Goal: Information Seeking & Learning: Find specific fact

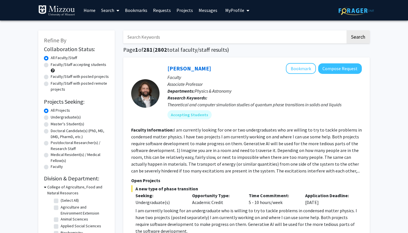
click at [207, 11] on link "Messages" at bounding box center [208, 10] width 24 height 20
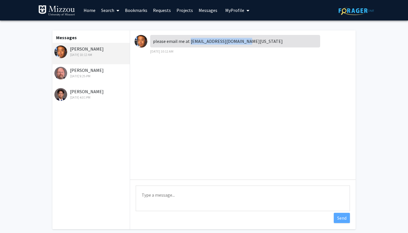
drag, startPoint x: 189, startPoint y: 42, endPoint x: 245, endPoint y: 42, distance: 55.3
click at [245, 42] on div "please email me at [EMAIL_ADDRESS][DOMAIN_NAME][US_STATE]" at bounding box center [235, 41] width 170 height 12
copy div "[EMAIL_ADDRESS][DOMAIN_NAME][US_STATE]"
click at [131, 76] on div "please email me at [EMAIL_ADDRESS][DOMAIN_NAME][US_STATE] [DATE] 10:12 AM" at bounding box center [243, 104] width 226 height 149
click at [139, 42] on img at bounding box center [141, 41] width 13 height 13
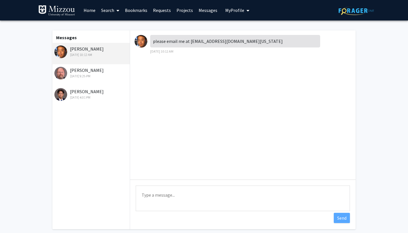
click at [90, 10] on link "Home" at bounding box center [90, 10] width 18 height 20
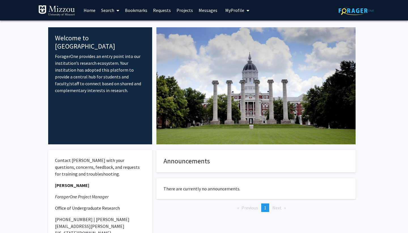
click at [107, 10] on link "Search" at bounding box center [110, 10] width 24 height 20
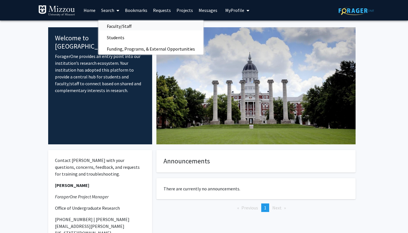
click at [120, 26] on span "Faculty/Staff" at bounding box center [119, 25] width 42 height 11
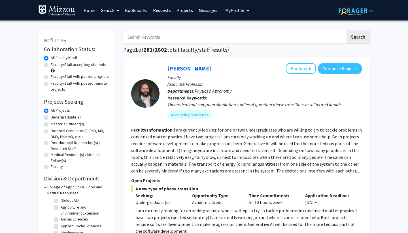
click at [178, 39] on input "Search Keywords" at bounding box center [234, 36] width 223 height 13
type input "[GEOGRAPHIC_DATA]"
click at [358, 38] on button "Search" at bounding box center [358, 36] width 23 height 13
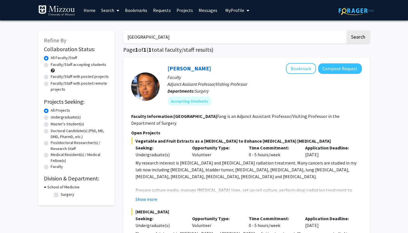
click at [207, 10] on link "Messages" at bounding box center [208, 10] width 24 height 20
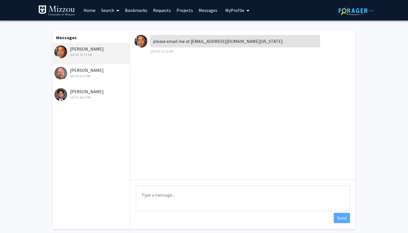
click at [84, 96] on div "[DATE] 4:01 PM" at bounding box center [91, 97] width 74 height 5
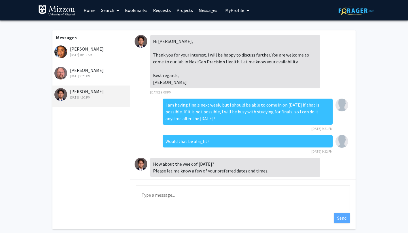
scroll to position [237, 0]
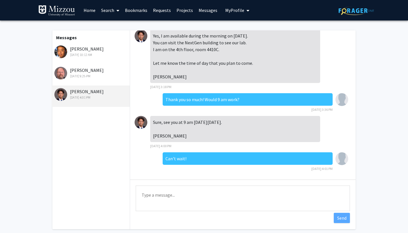
click at [61, 52] on img at bounding box center [60, 51] width 13 height 13
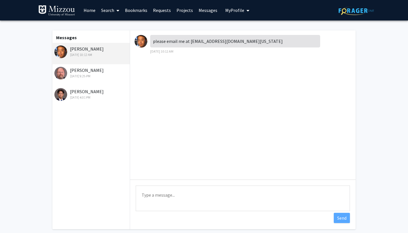
scroll to position [0, 0]
click at [106, 11] on link "Search" at bounding box center [110, 10] width 24 height 20
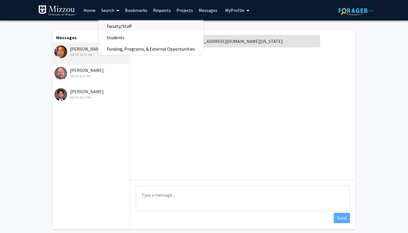
click at [117, 25] on span "Faculty/Staff" at bounding box center [119, 25] width 42 height 11
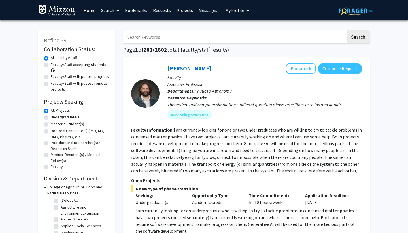
click at [144, 40] on input "Search Keywords" at bounding box center [234, 36] width 223 height 13
type input "[GEOGRAPHIC_DATA]"
click at [358, 38] on button "Search" at bounding box center [358, 36] width 23 height 13
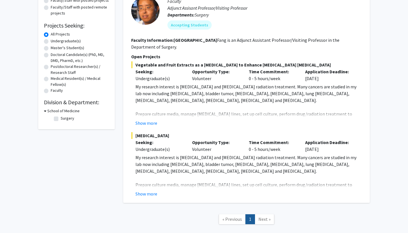
scroll to position [79, 0]
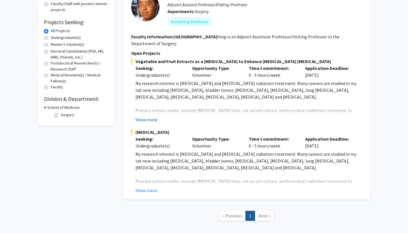
click at [149, 116] on button "Show more" at bounding box center [147, 119] width 22 height 7
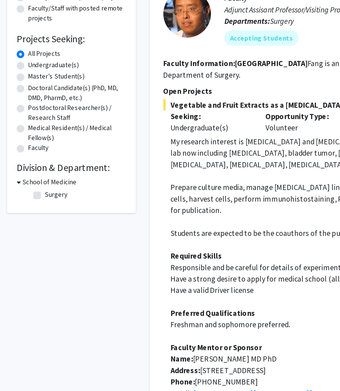
scroll to position [78, 0]
